Goal: Task Accomplishment & Management: Use online tool/utility

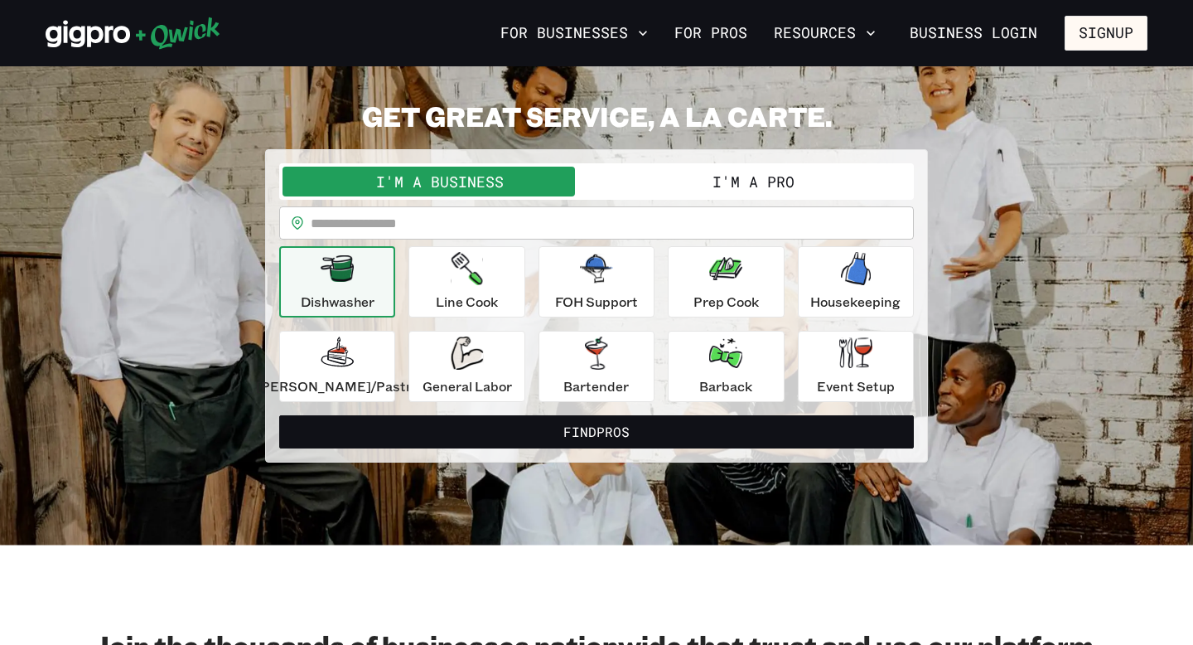
scroll to position [47, 0]
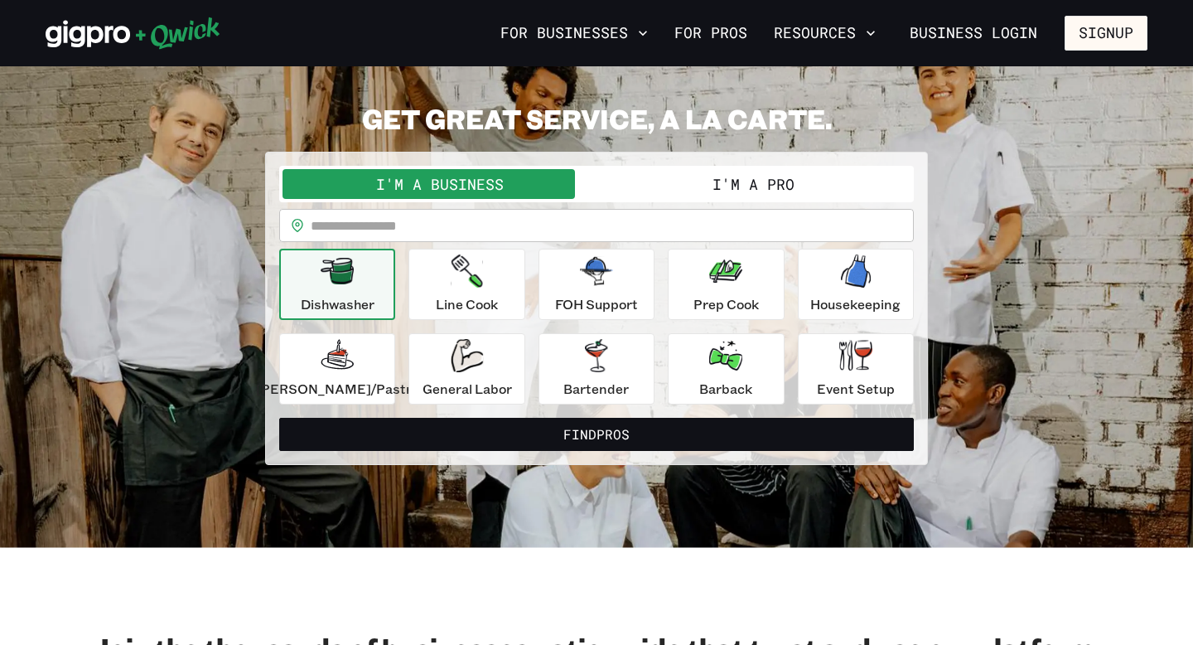
click at [695, 178] on button "I'm a Pro" at bounding box center [754, 184] width 314 height 30
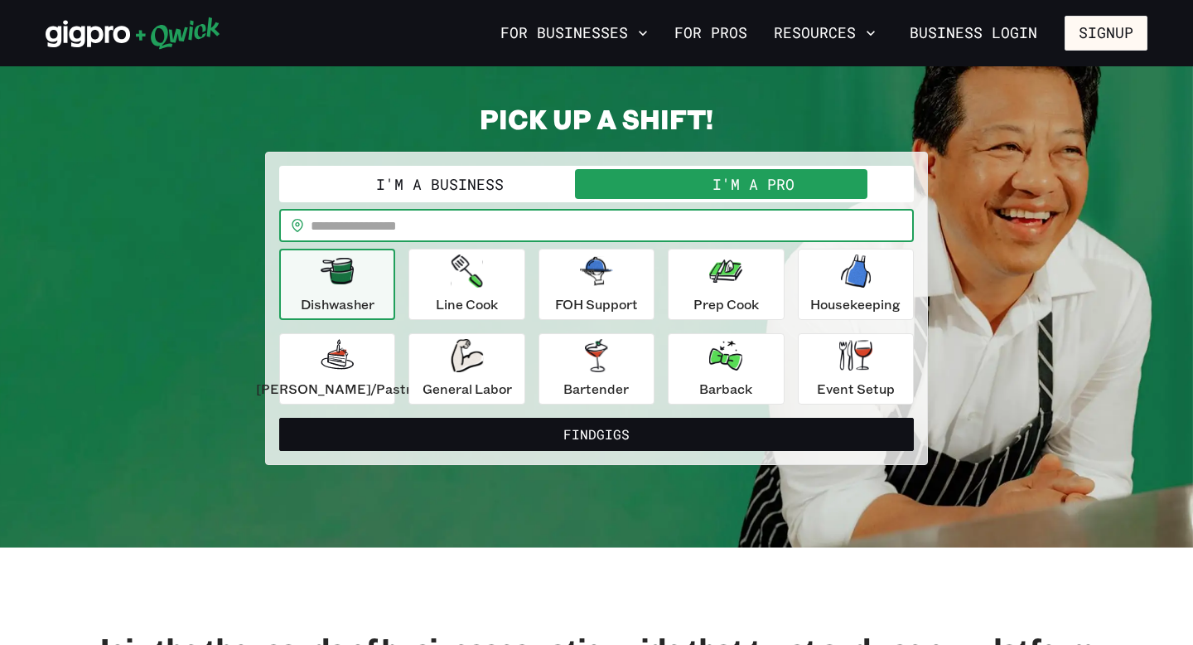
click at [491, 228] on input "text" at bounding box center [612, 225] width 603 height 33
type input "*****"
click at [279, 418] on button "Find Gigs" at bounding box center [596, 434] width 635 height 33
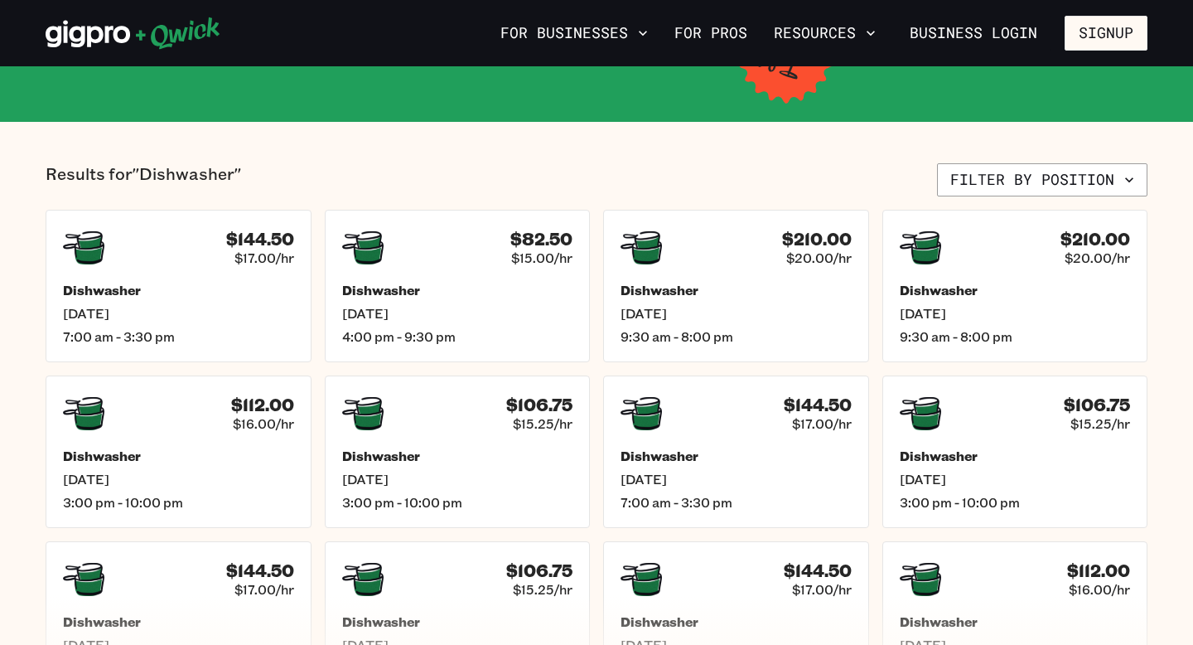
scroll to position [320, 0]
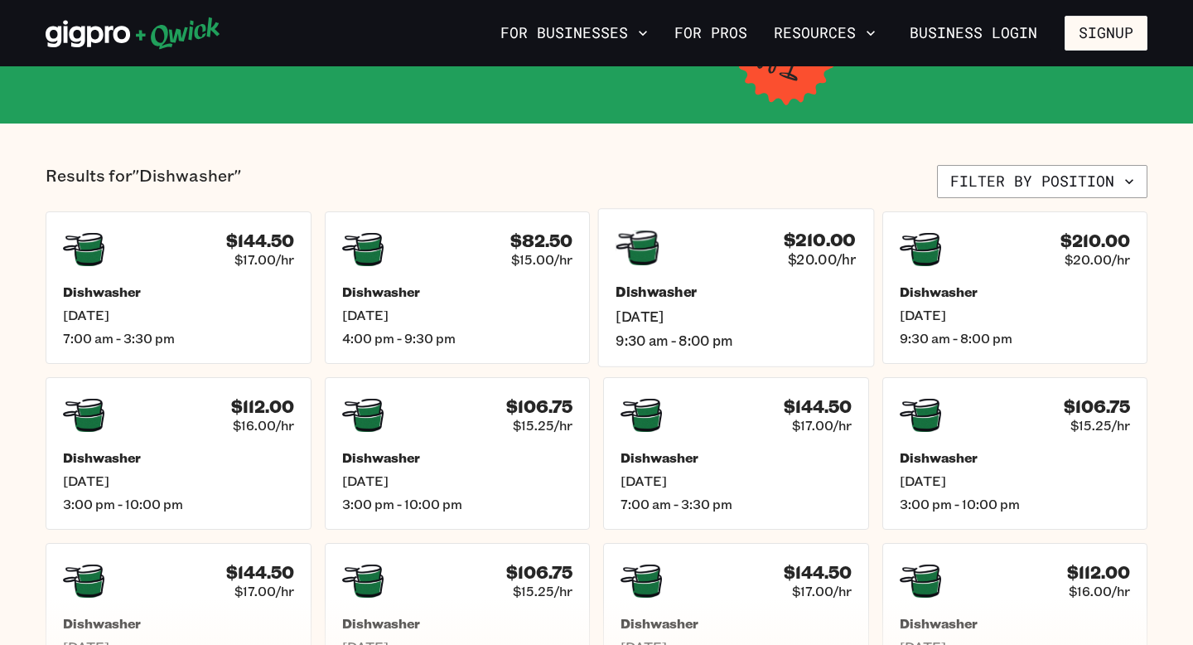
click at [733, 278] on div "$210.00 $20.00/hr Dishwasher [DATE] 9:30 am - 8:00 pm" at bounding box center [736, 287] width 276 height 158
